Goal: Information Seeking & Learning: Learn about a topic

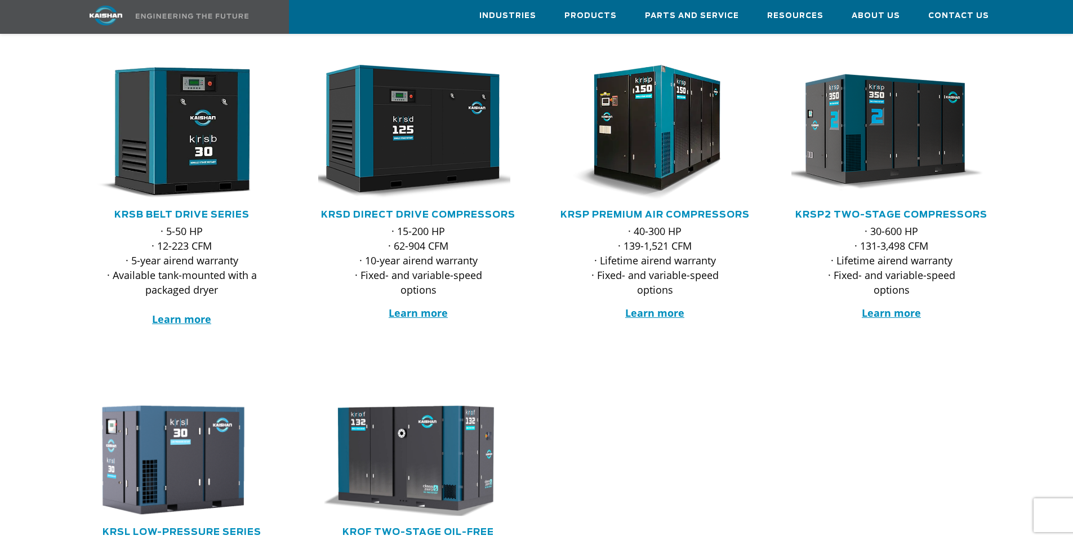
scroll to position [212, 0]
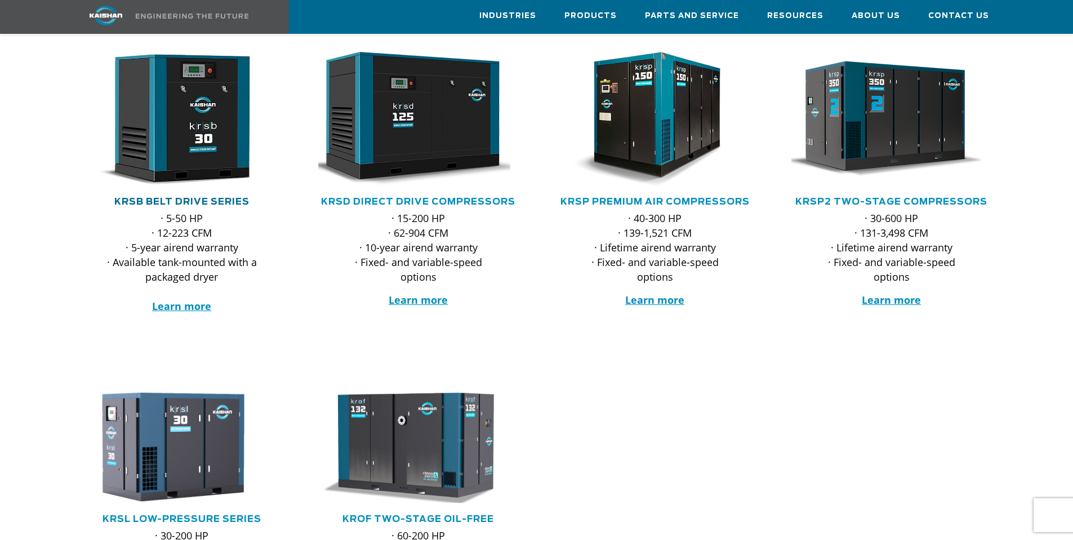
click at [187, 197] on link "KRSB Belt Drive Series" at bounding box center [181, 201] width 135 height 9
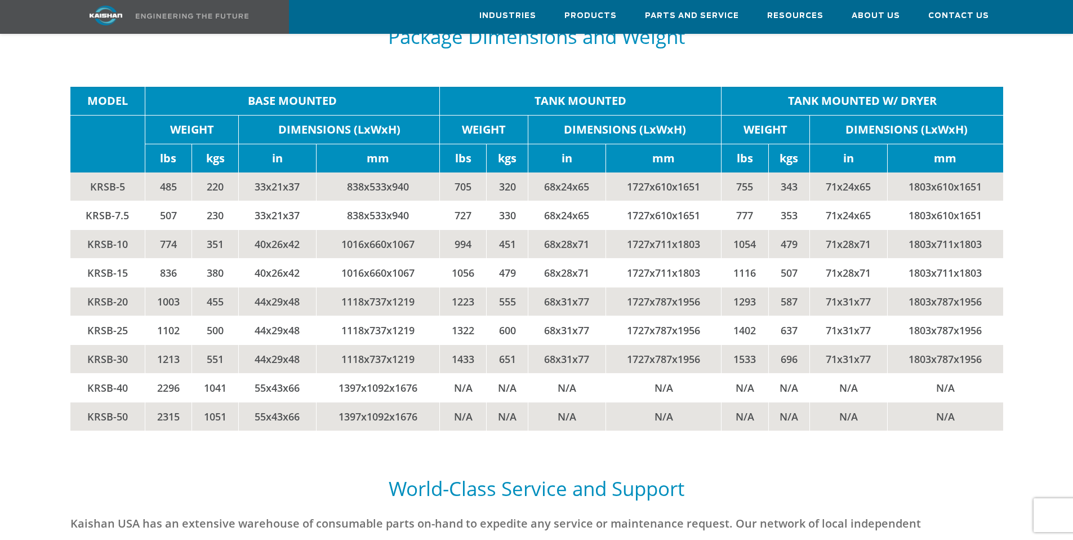
scroll to position [2434, 0]
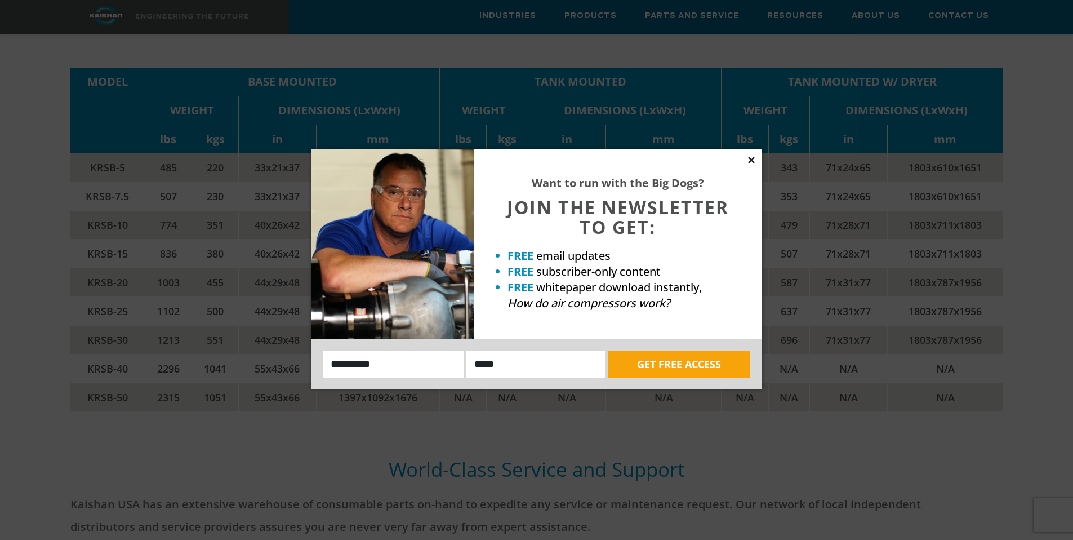
click at [750, 163] on icon at bounding box center [752, 160] width 10 height 10
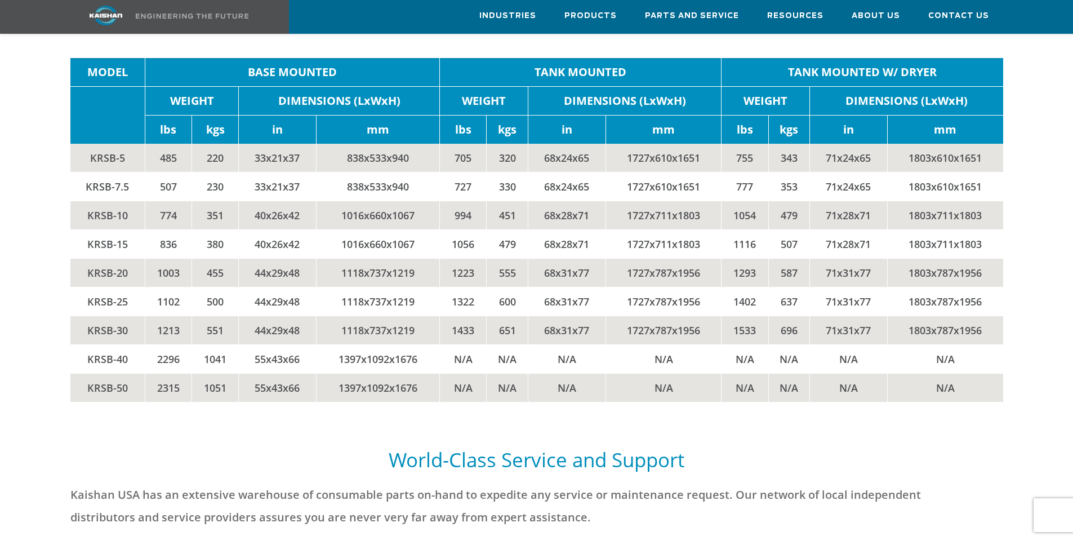
scroll to position [2344, 0]
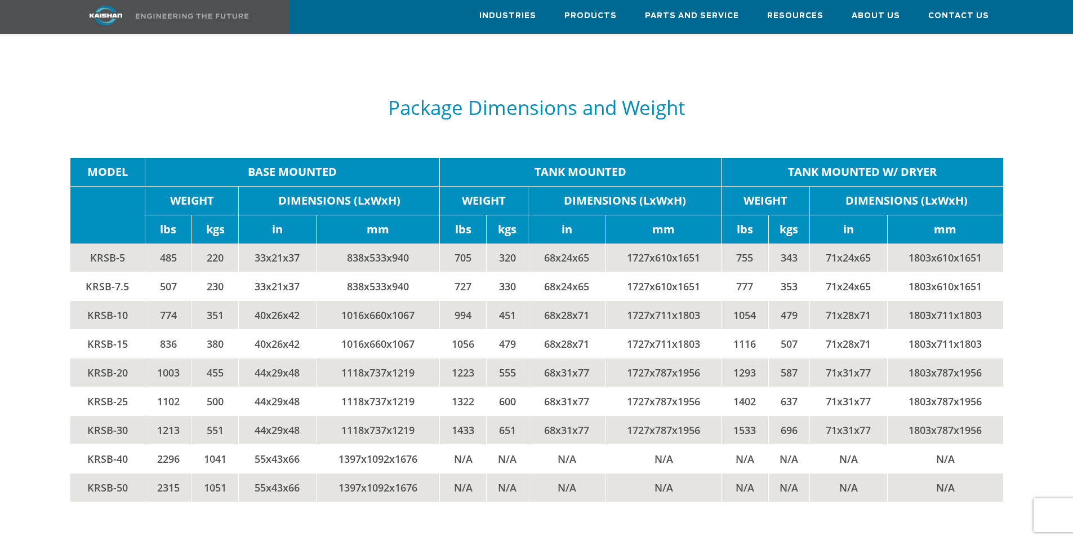
click at [90, 329] on td "KRSB-15" at bounding box center [107, 343] width 75 height 29
drag, startPoint x: 86, startPoint y: 299, endPoint x: 126, endPoint y: 296, distance: 40.7
click at [126, 300] on td "KRSB-10" at bounding box center [107, 314] width 75 height 29
copy td "KRSB-10"
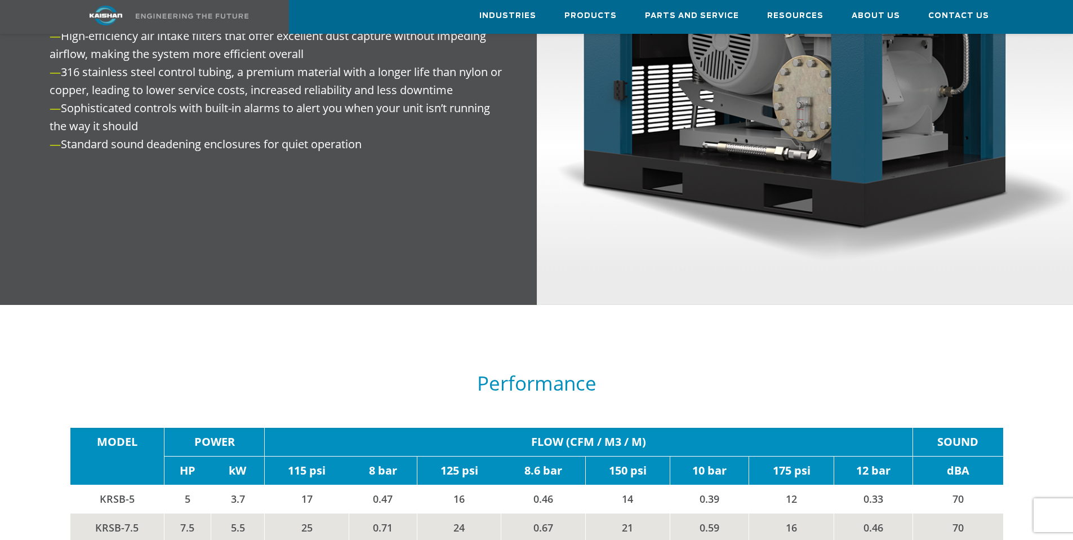
scroll to position [1252, 0]
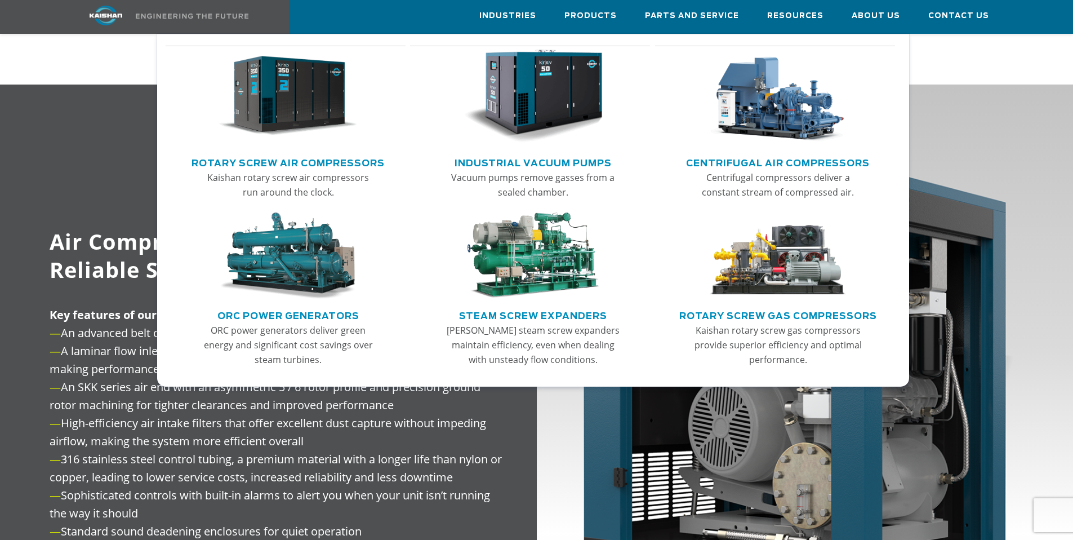
click at [286, 317] on link "ORC Power Generators" at bounding box center [289, 314] width 142 height 17
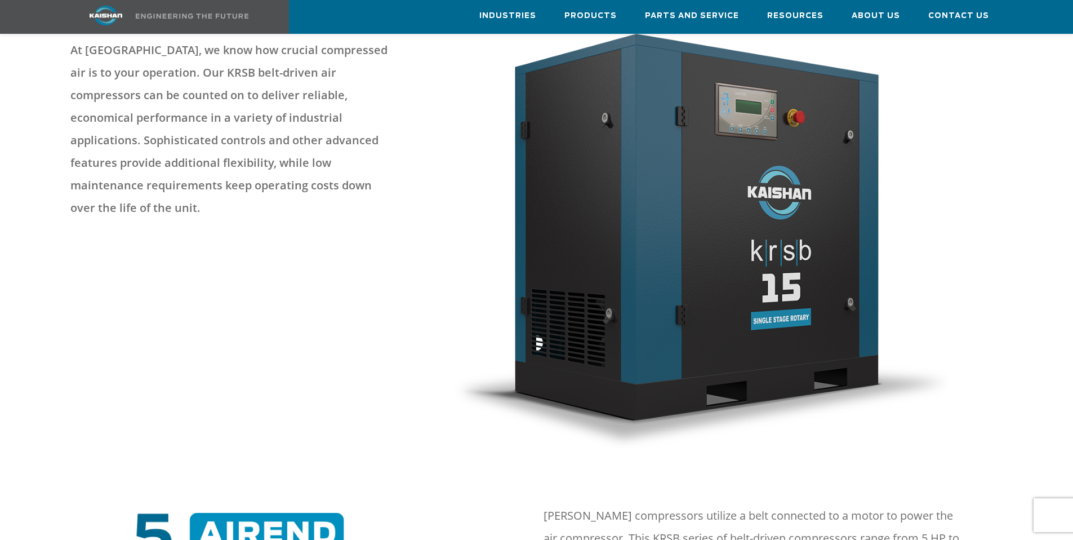
scroll to position [181, 0]
